Goal: Information Seeking & Learning: Learn about a topic

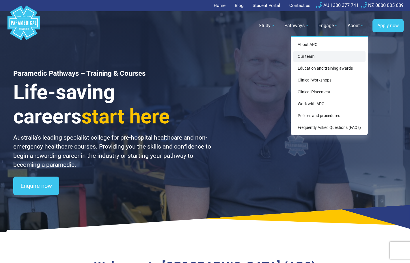
click at [321, 54] on link "Our team" at bounding box center [329, 56] width 73 height 11
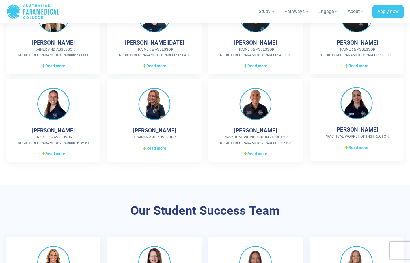
scroll to position [283, 0]
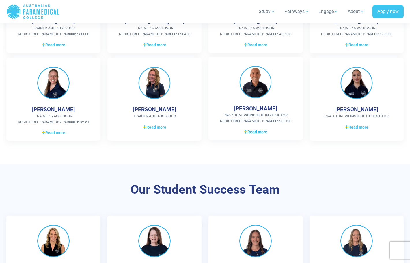
click at [252, 131] on span "Read more" at bounding box center [255, 132] width 23 height 6
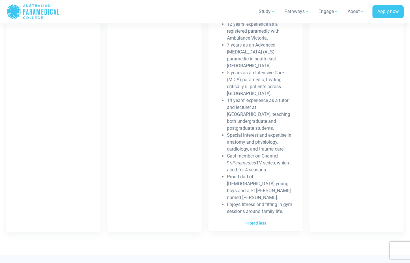
scroll to position [464, 0]
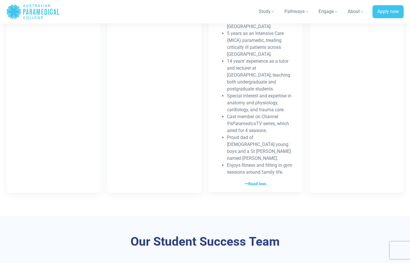
click at [254, 181] on span "Read less" at bounding box center [255, 184] width 21 height 6
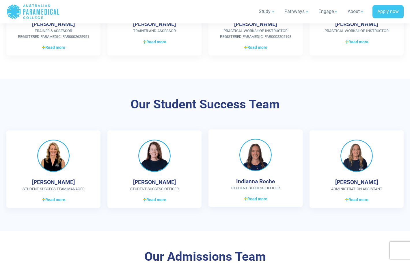
scroll to position [319, 0]
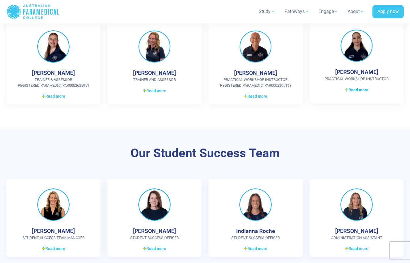
click at [365, 90] on span "Read more" at bounding box center [356, 90] width 23 height 6
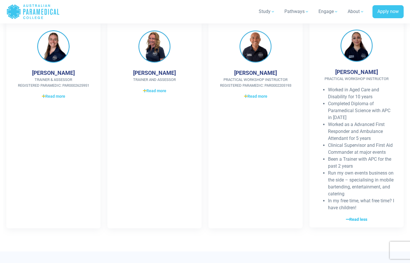
click at [358, 217] on span "Read less" at bounding box center [356, 220] width 21 height 6
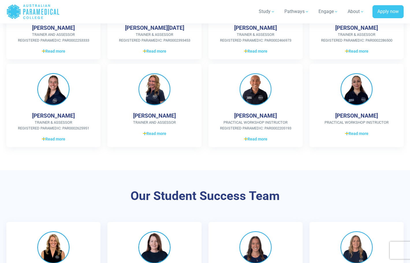
scroll to position [233, 0]
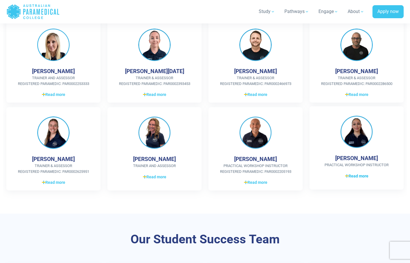
click at [352, 176] on span "Read more" at bounding box center [356, 176] width 23 height 6
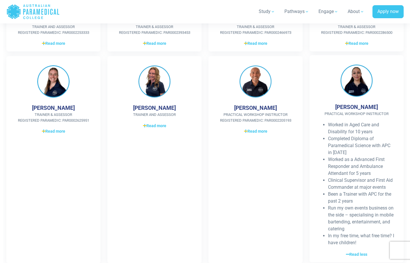
scroll to position [302, 0]
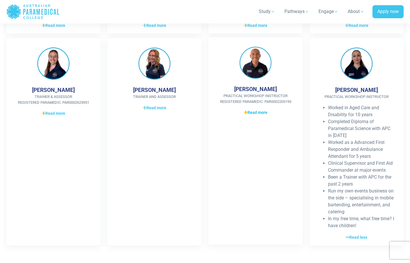
click at [254, 110] on span "Read more" at bounding box center [255, 113] width 23 height 6
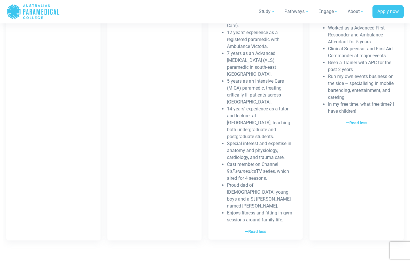
scroll to position [537, 0]
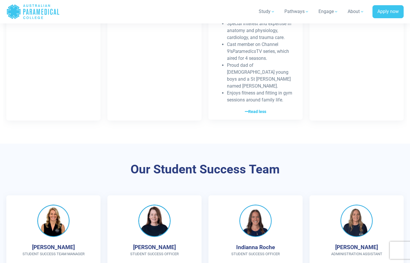
click at [263, 109] on span "Read less" at bounding box center [255, 112] width 21 height 6
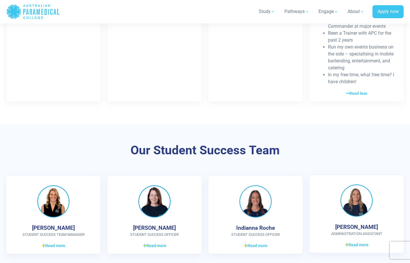
scroll to position [392, 0]
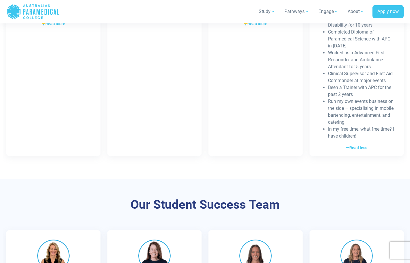
click at [365, 145] on span "Read less" at bounding box center [356, 148] width 21 height 6
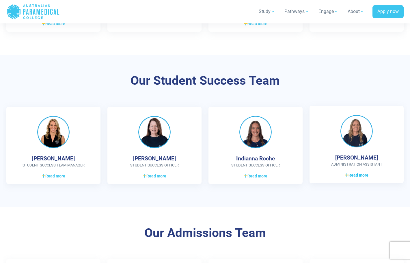
click at [362, 173] on span "Read more" at bounding box center [356, 175] width 23 height 6
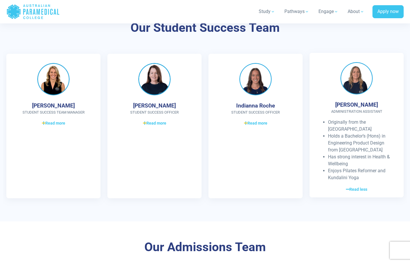
scroll to position [446, 0]
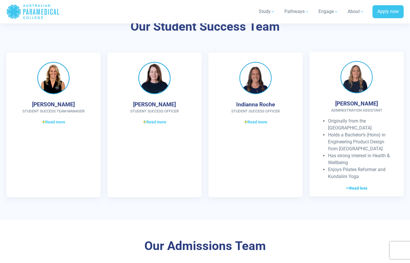
click at [361, 186] on span "Read less" at bounding box center [356, 188] width 21 height 6
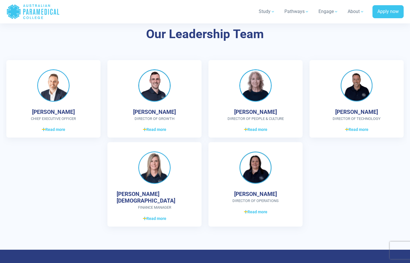
scroll to position [1465, 0]
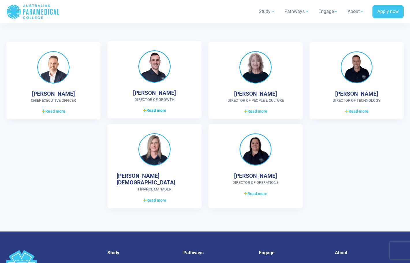
click at [148, 108] on span "Read more" at bounding box center [154, 111] width 23 height 6
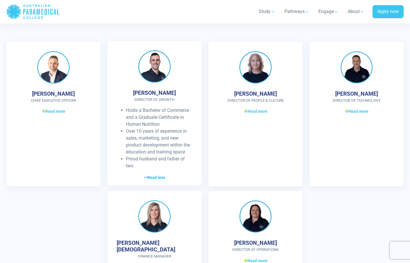
click at [159, 175] on span "Read less" at bounding box center [154, 178] width 21 height 6
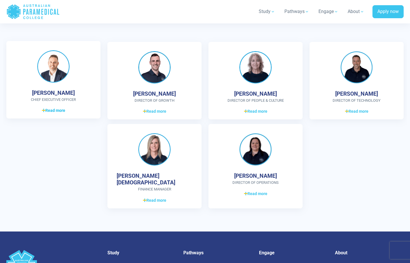
click at [62, 108] on span "Read more" at bounding box center [53, 111] width 23 height 6
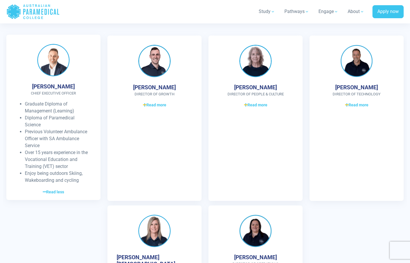
scroll to position [1489, 0]
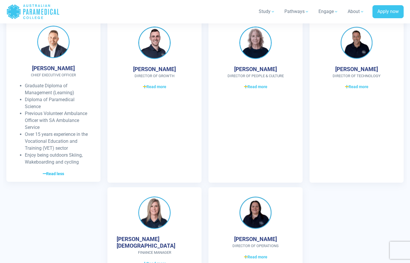
click at [59, 171] on span "Read less" at bounding box center [53, 174] width 21 height 6
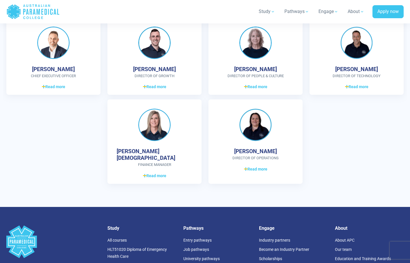
scroll to position [1434, 0]
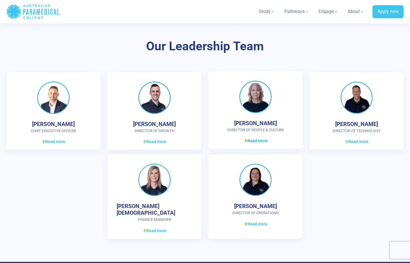
click at [271, 137] on link "Read more Read less" at bounding box center [256, 140] width 76 height 7
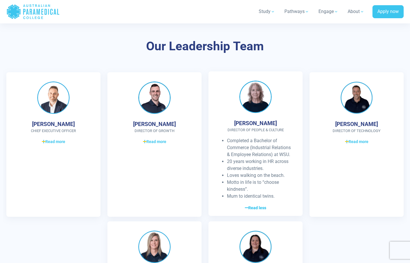
click at [267, 205] on span "Read less" at bounding box center [255, 208] width 21 height 6
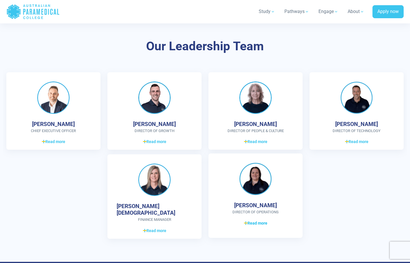
click at [262, 220] on span "Read more" at bounding box center [255, 223] width 23 height 6
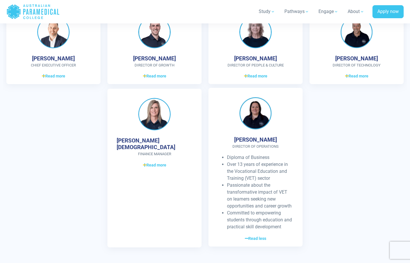
scroll to position [1521, 0]
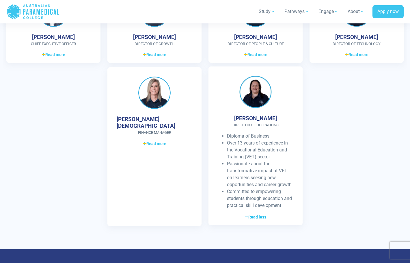
click at [260, 214] on span "Read less" at bounding box center [255, 217] width 21 height 6
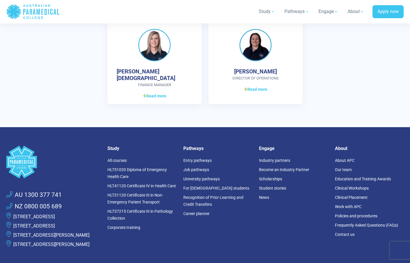
scroll to position [1584, 0]
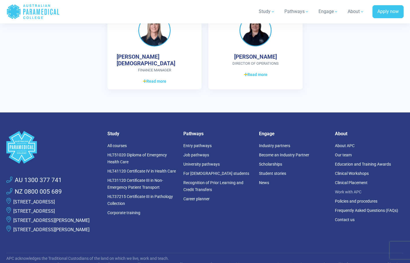
click at [356, 190] on link "Work with APC" at bounding box center [348, 192] width 27 height 5
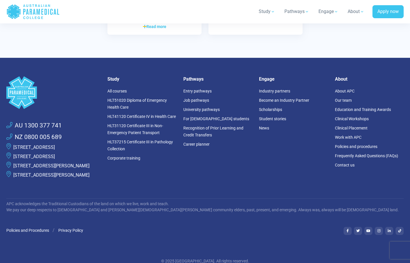
scroll to position [1444, 0]
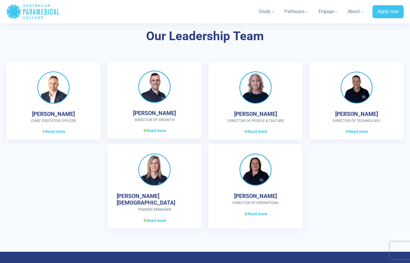
click at [162, 127] on div "Stephen Booth Director of Growth Holds a Bachelor of Commerce and a Graduate Ce…" at bounding box center [155, 100] width 94 height 78
click at [162, 128] on span "Read more" at bounding box center [154, 131] width 23 height 6
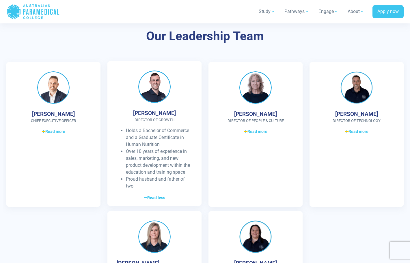
click at [158, 195] on span "Read less" at bounding box center [154, 198] width 21 height 6
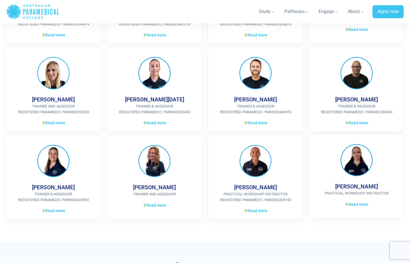
scroll to position [234, 0]
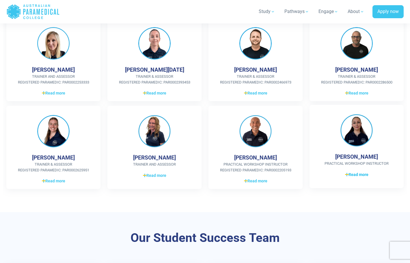
click at [356, 174] on span "Read more" at bounding box center [356, 175] width 23 height 6
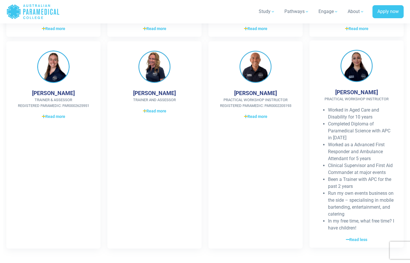
scroll to position [325, 0]
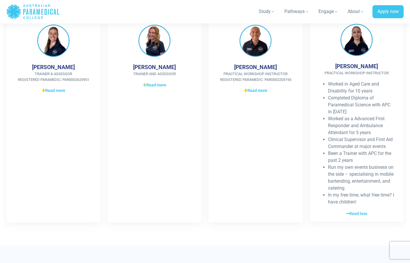
click at [357, 208] on div "Worked in Aged Care and Disability for 10 years Completed Diploma of Paramedica…" at bounding box center [357, 149] width 76 height 136
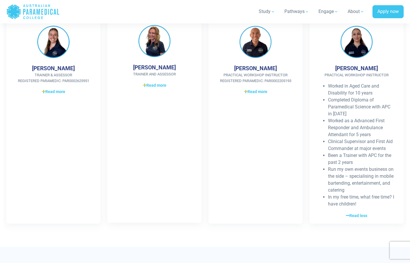
scroll to position [323, 0]
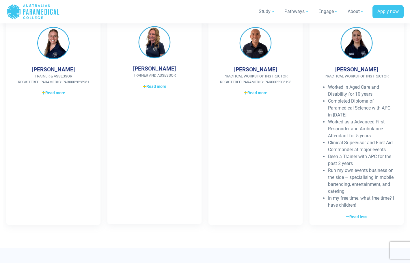
click at [152, 81] on div "Jolanta Kfoury Trainer and Assessor 27 years of industry experience in Patholog…" at bounding box center [155, 120] width 94 height 207
click at [152, 84] on span "Read more" at bounding box center [154, 87] width 23 height 6
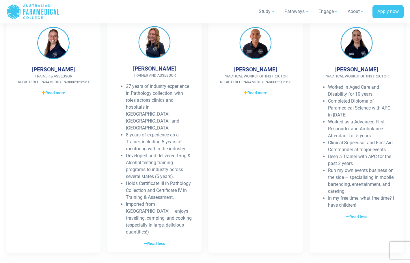
click at [160, 241] on span "Read less" at bounding box center [154, 244] width 21 height 6
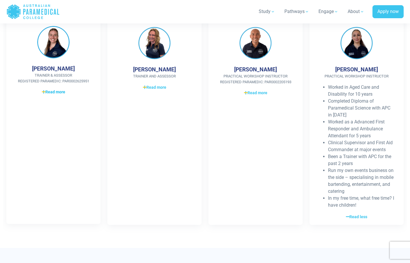
click at [46, 89] on span "Read more" at bounding box center [53, 92] width 23 height 6
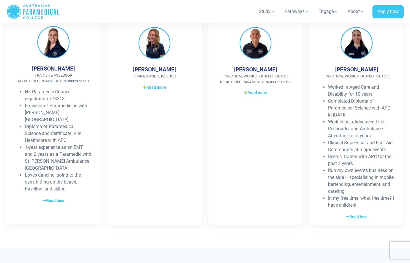
click at [57, 198] on span "Read less" at bounding box center [53, 201] width 21 height 6
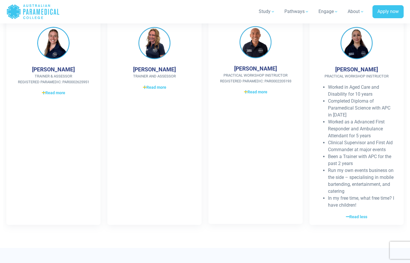
click at [261, 86] on div "Leonard Price Practical Workshop Instructor Registered Paramedic: PAR0002205193…" at bounding box center [256, 120] width 94 height 207
click at [262, 89] on span "Read more" at bounding box center [255, 92] width 23 height 6
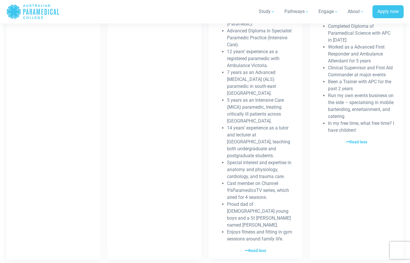
scroll to position [424, 0]
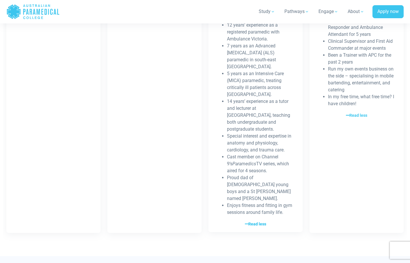
click at [262, 221] on span "Read less" at bounding box center [255, 224] width 21 height 6
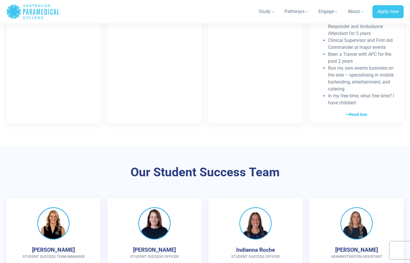
click at [363, 112] on span "Read less" at bounding box center [356, 115] width 21 height 6
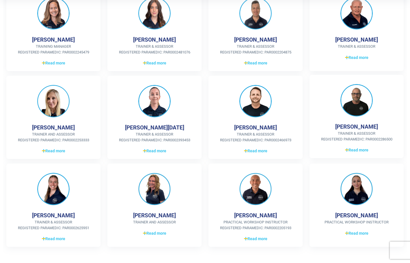
scroll to position [92, 0]
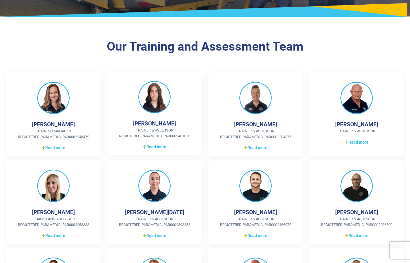
click at [162, 144] on span "Read more" at bounding box center [154, 147] width 23 height 6
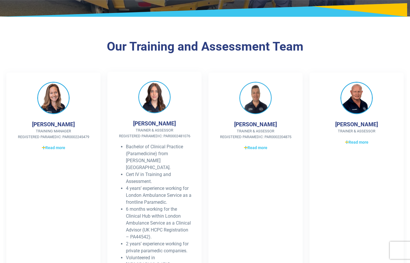
scroll to position [93, 0]
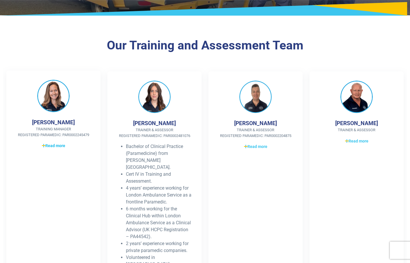
click at [60, 146] on span "Read more" at bounding box center [53, 146] width 23 height 6
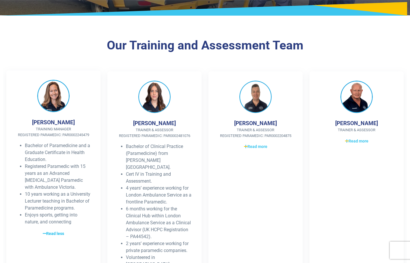
click at [60, 233] on span "Read less" at bounding box center [53, 234] width 21 height 6
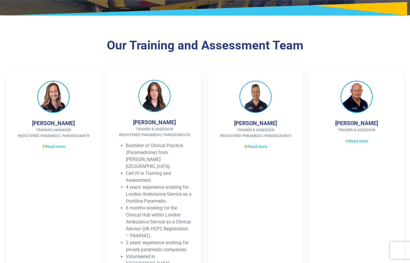
scroll to position [207, 0]
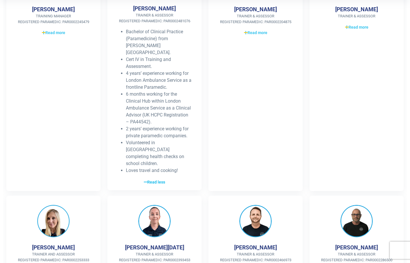
click at [157, 179] on span "Read less" at bounding box center [154, 182] width 21 height 6
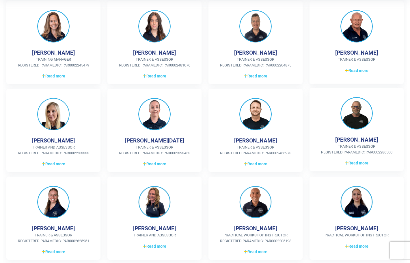
scroll to position [119, 0]
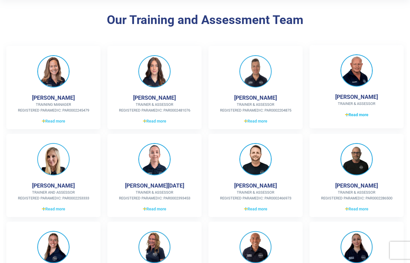
click at [352, 113] on span "Read more" at bounding box center [356, 115] width 23 height 6
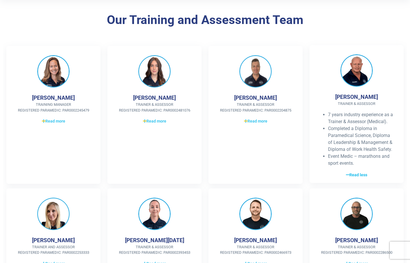
click at [356, 172] on span "Read less" at bounding box center [356, 175] width 21 height 6
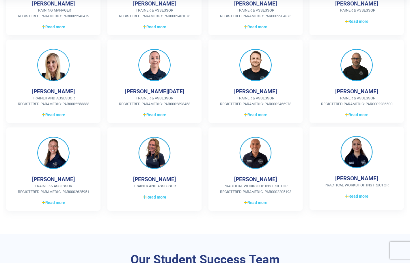
scroll to position [219, 0]
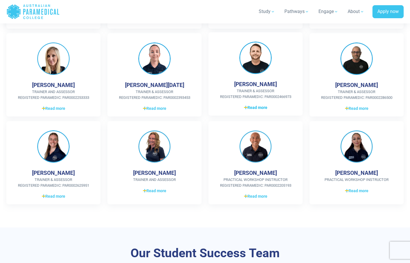
click at [268, 106] on span "Read more" at bounding box center [255, 108] width 23 height 6
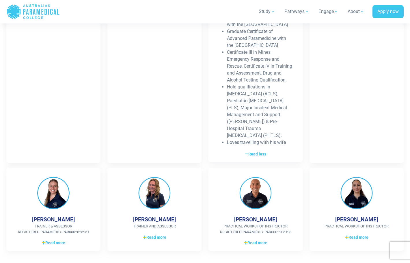
scroll to position [363, 0]
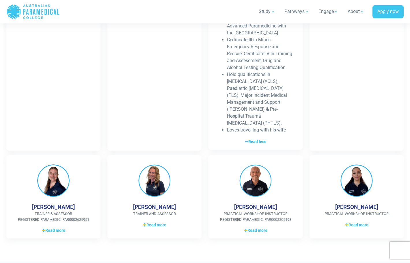
click at [260, 139] on span "Read less" at bounding box center [255, 142] width 21 height 6
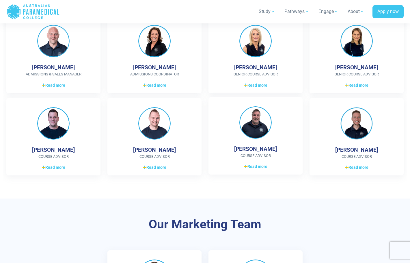
scroll to position [679, 0]
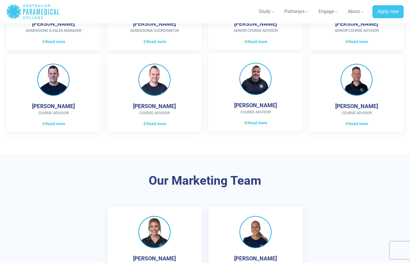
click at [251, 114] on div "James O’Hagan Course Advisor My Favorite Pastimes are, Reading, Photography, Po…" at bounding box center [256, 92] width 94 height 78
click at [250, 120] on span "Read more" at bounding box center [255, 123] width 23 height 6
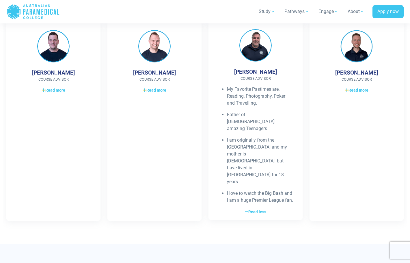
scroll to position [743, 0]
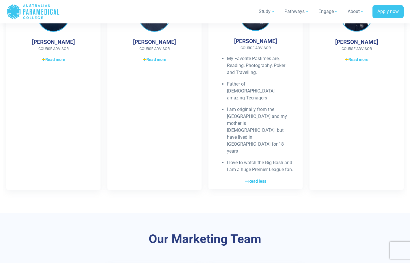
click at [254, 178] on link "Read more Read less" at bounding box center [256, 181] width 76 height 7
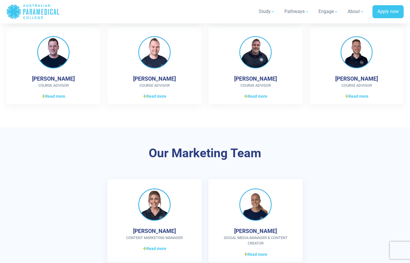
scroll to position [705, 0]
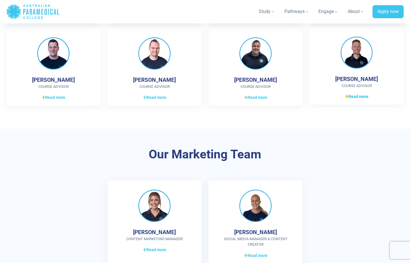
click at [360, 94] on span "Read more" at bounding box center [356, 97] width 23 height 6
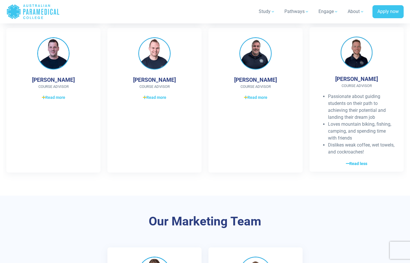
click at [353, 162] on span "Read less" at bounding box center [356, 164] width 21 height 6
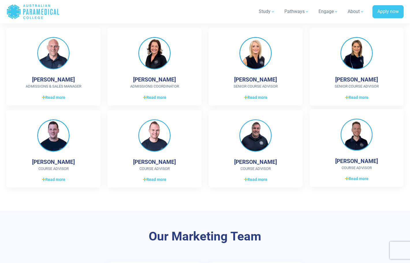
scroll to position [622, 0]
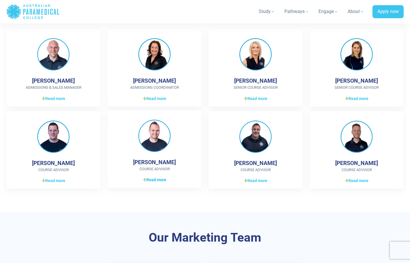
click at [158, 176] on link "Read more Read less" at bounding box center [155, 179] width 76 height 7
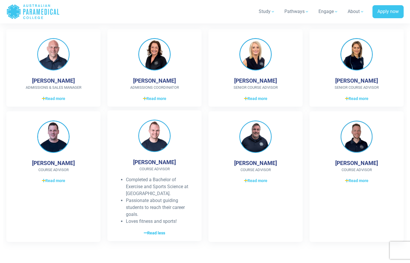
click at [158, 176] on li "Completed a Bachelor of Exercise and Sports Science at [GEOGRAPHIC_DATA]." at bounding box center [159, 186] width 66 height 21
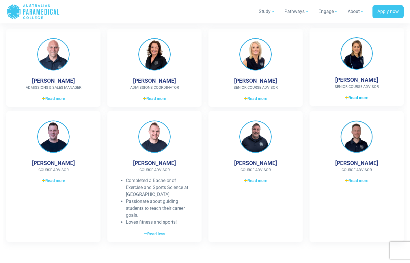
click at [357, 94] on link "Read more Read less" at bounding box center [357, 97] width 76 height 7
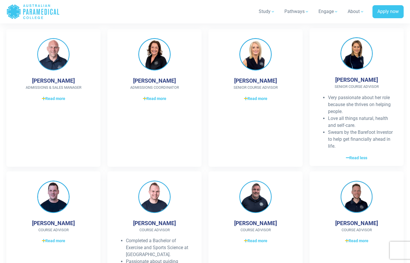
click at [351, 150] on div "Very passionate about her role because she thrives on helping people. Love all …" at bounding box center [357, 127] width 76 height 67
click at [351, 155] on span "Read less" at bounding box center [356, 158] width 21 height 6
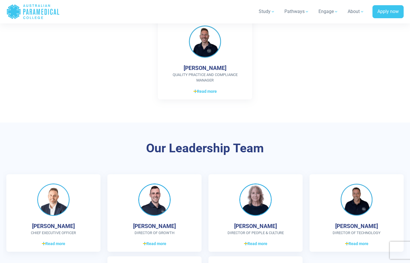
scroll to position [1416, 0]
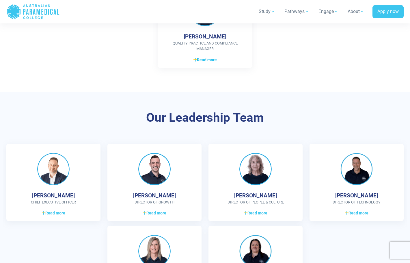
click at [206, 57] on span "Read more" at bounding box center [205, 60] width 23 height 6
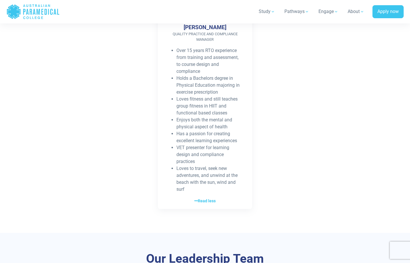
scroll to position [1492, 0]
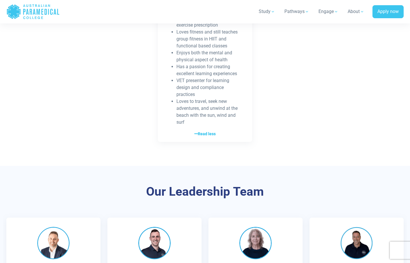
click at [209, 131] on span "Read less" at bounding box center [205, 134] width 21 height 6
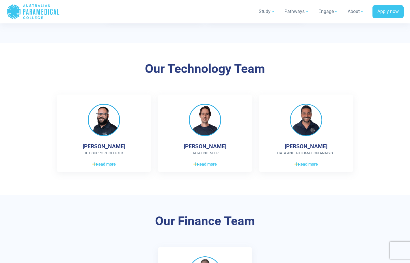
scroll to position [889, 0]
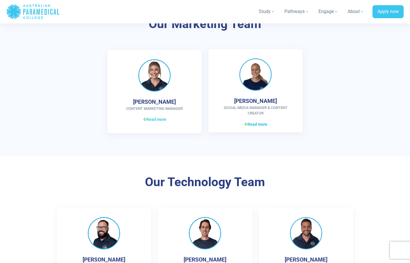
click at [253, 121] on span "Read more" at bounding box center [255, 124] width 23 height 6
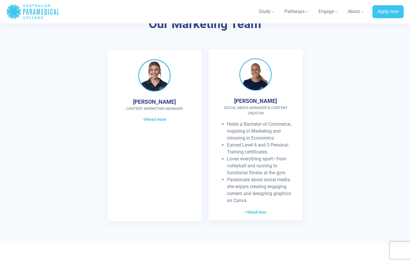
scroll to position [895, 0]
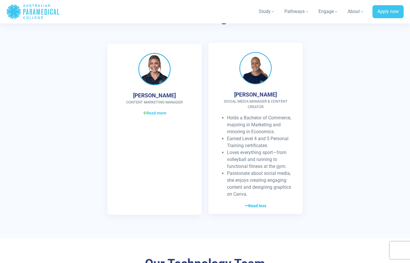
click at [257, 203] on span "Read less" at bounding box center [255, 206] width 21 height 6
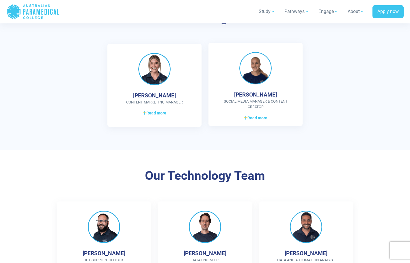
click at [258, 107] on div "Rosie Gorton Social Media Manager & Content Creator Holds a Bachelor of Commerc…" at bounding box center [256, 84] width 94 height 83
click at [258, 115] on span "Read more" at bounding box center [255, 118] width 23 height 6
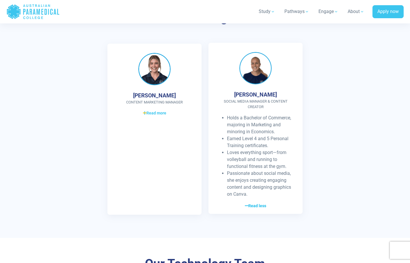
click at [262, 203] on span "Read less" at bounding box center [255, 206] width 21 height 6
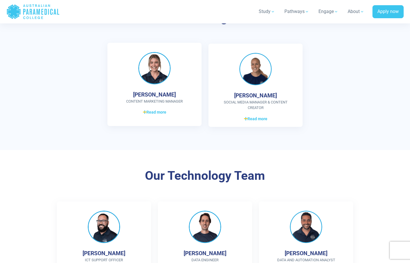
click at [159, 104] on div "Katie Guthrie Content Marketing Manager Completed a Bachelor of Business (Marke…" at bounding box center [155, 84] width 94 height 83
click at [159, 109] on span "Read more" at bounding box center [154, 112] width 23 height 6
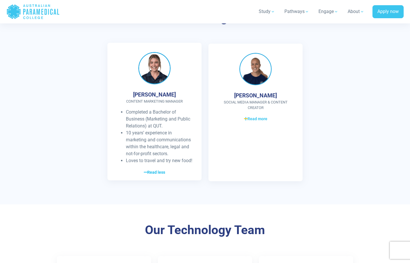
click at [161, 175] on span "Read less" at bounding box center [154, 172] width 21 height 6
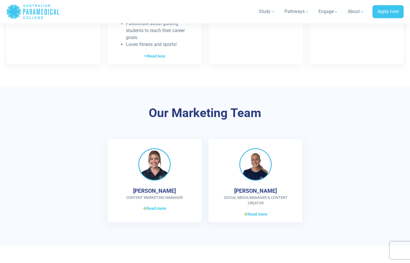
scroll to position [727, 0]
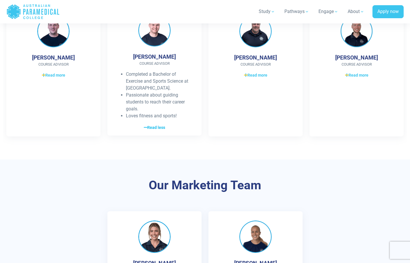
click at [164, 125] on span "Read less" at bounding box center [154, 128] width 21 height 6
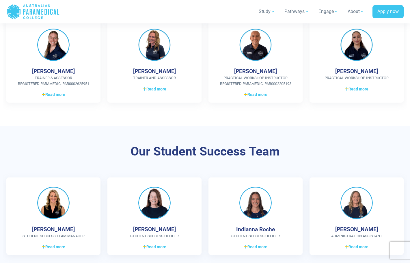
scroll to position [276, 0]
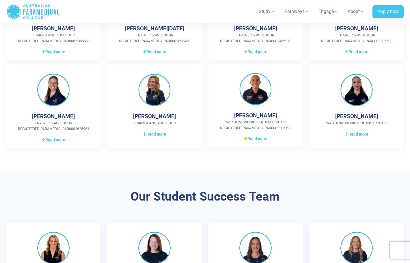
click at [260, 140] on div "Leonard Price Practical Workshop Instructor Registered Paramedic: PAR0002205193…" at bounding box center [256, 105] width 94 height 83
click at [259, 138] on span "Read more" at bounding box center [255, 139] width 23 height 6
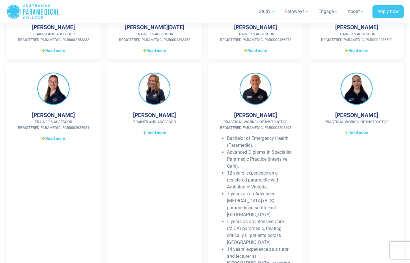
scroll to position [278, 0]
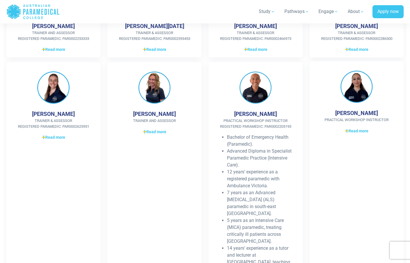
click at [362, 128] on span "Read more" at bounding box center [356, 131] width 23 height 6
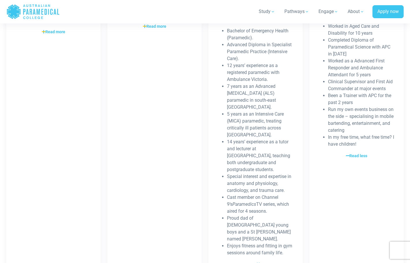
scroll to position [476, 0]
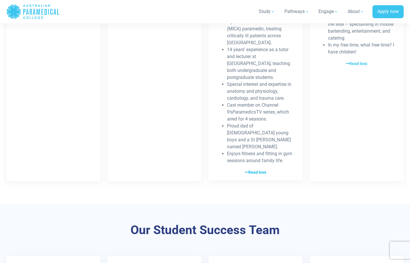
click at [257, 169] on span "Read less" at bounding box center [255, 172] width 21 height 6
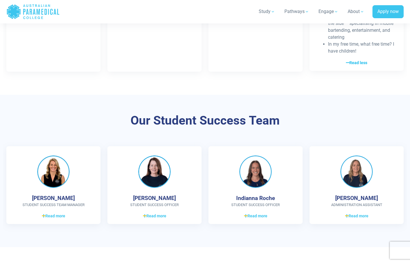
click at [359, 60] on span "Read less" at bounding box center [356, 63] width 21 height 6
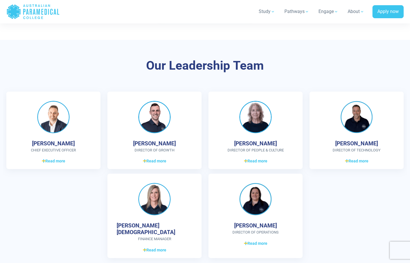
scroll to position [1478, 0]
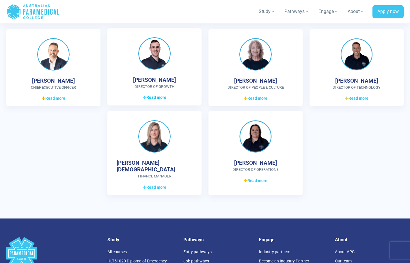
click at [157, 95] on span "Read more" at bounding box center [154, 98] width 23 height 6
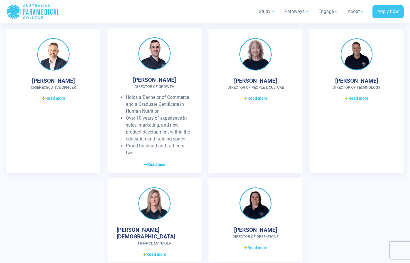
click at [158, 162] on span "Read less" at bounding box center [154, 165] width 21 height 6
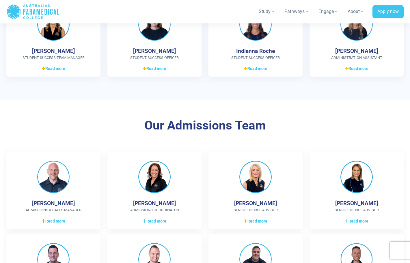
scroll to position [379, 0]
